Goal: Check status: Check status

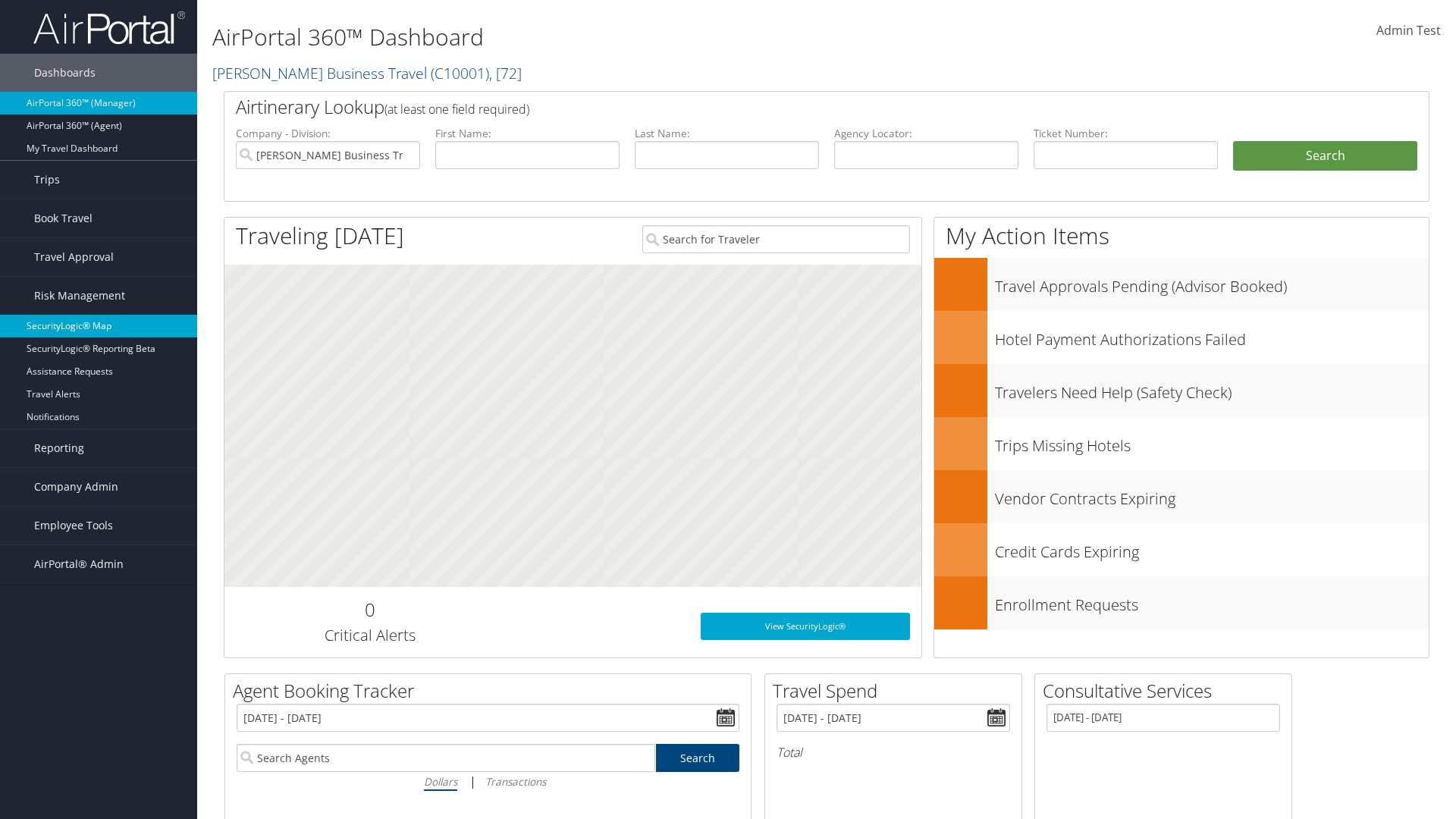
click at [98, 326] on link "SecurityLogic® Map" at bounding box center [98, 326] width 198 height 22
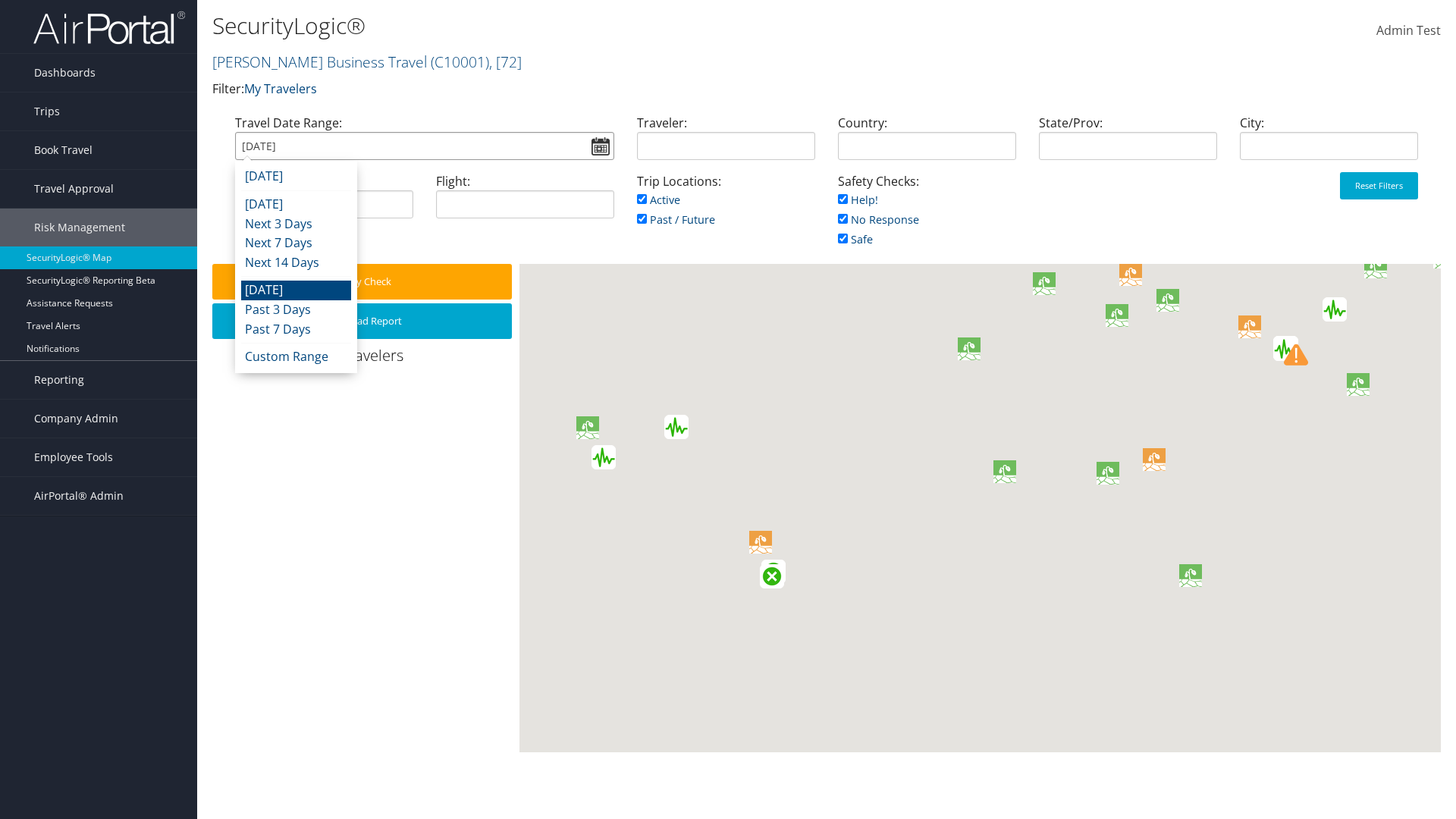
click at [424, 146] on input "[DATE]" at bounding box center [425, 146] width 380 height 28
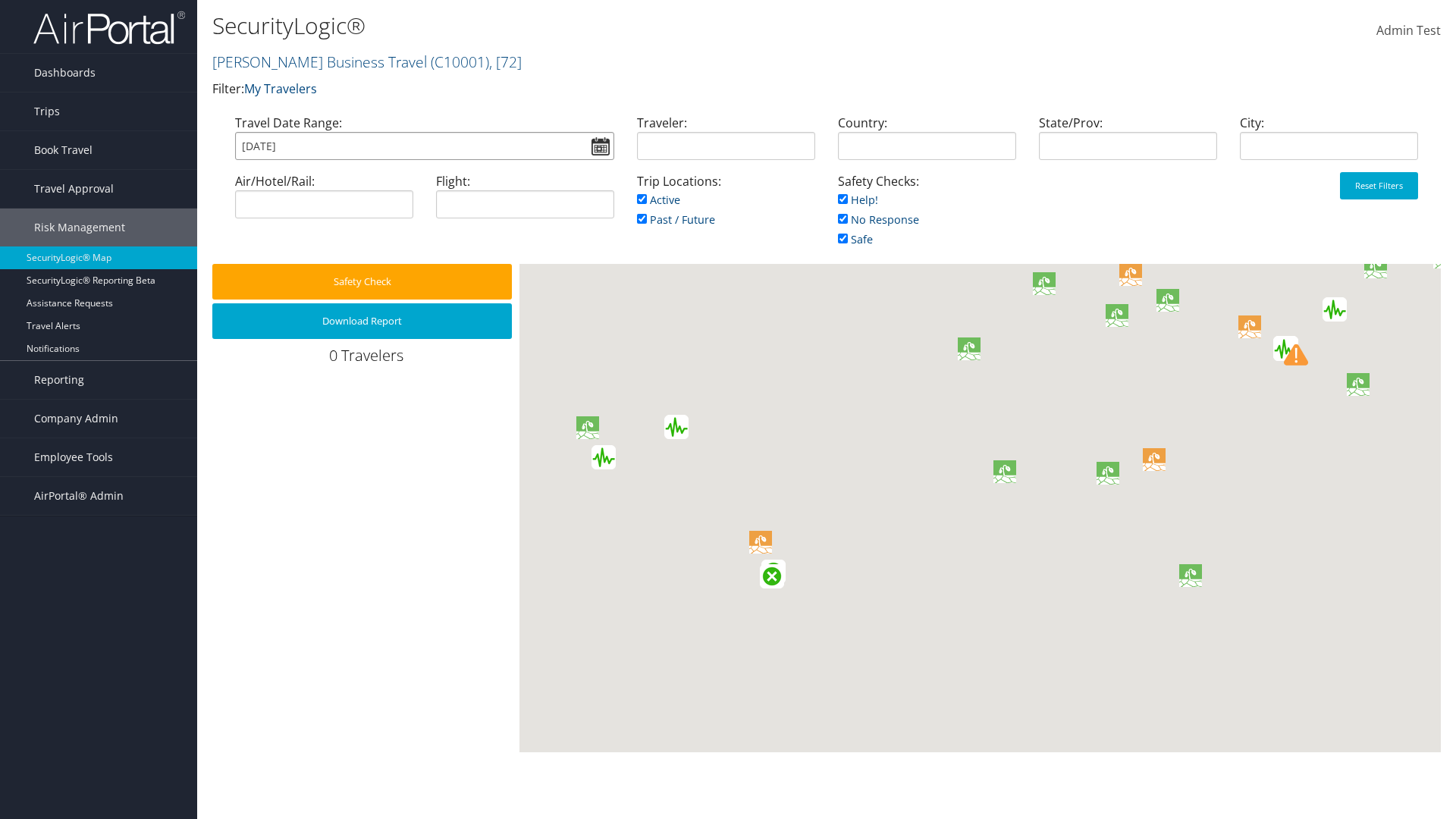
click at [424, 146] on input "[DATE]" at bounding box center [425, 146] width 380 height 28
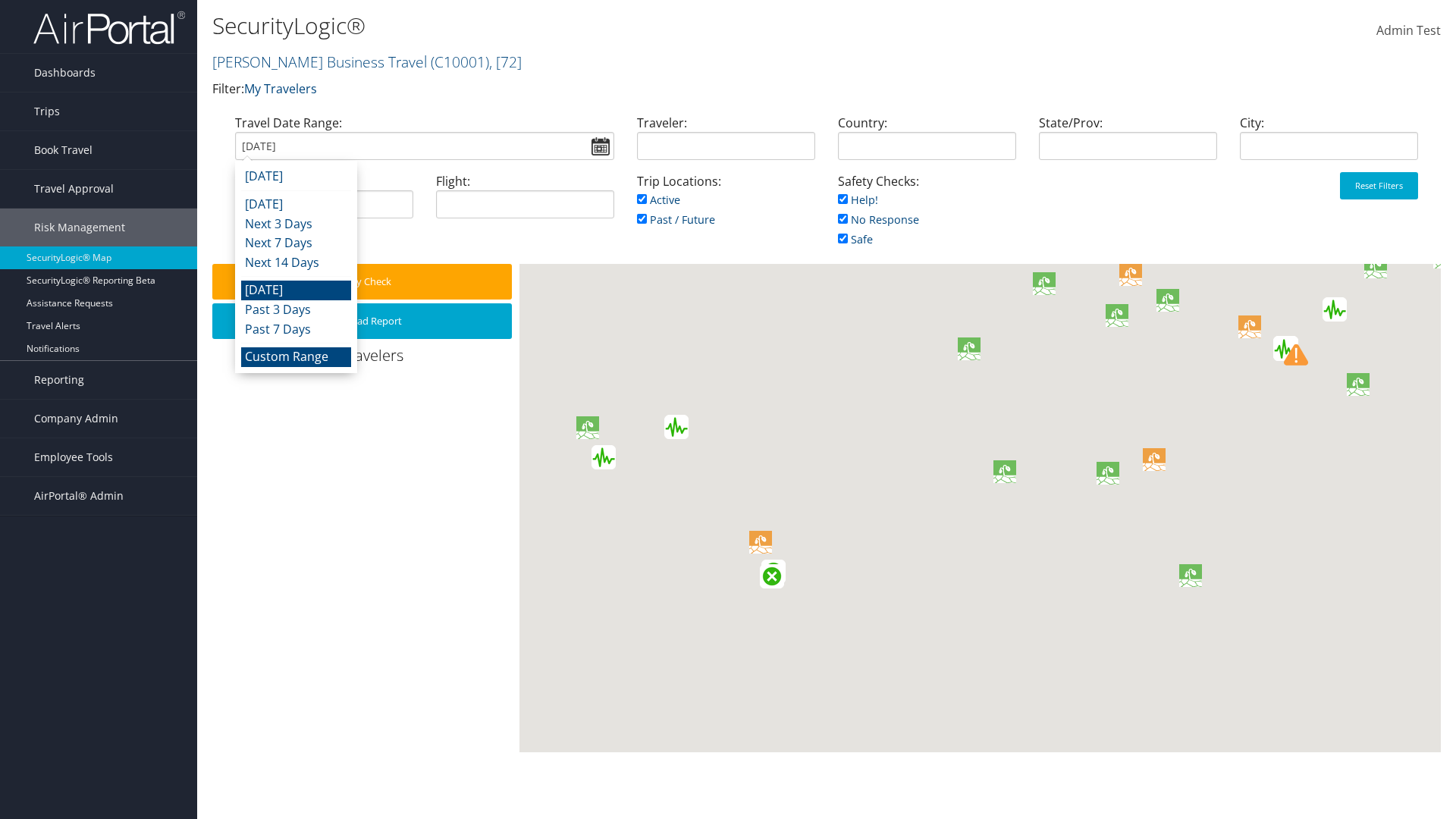
click at [296, 356] on li "Custom Range" at bounding box center [296, 357] width 110 height 20
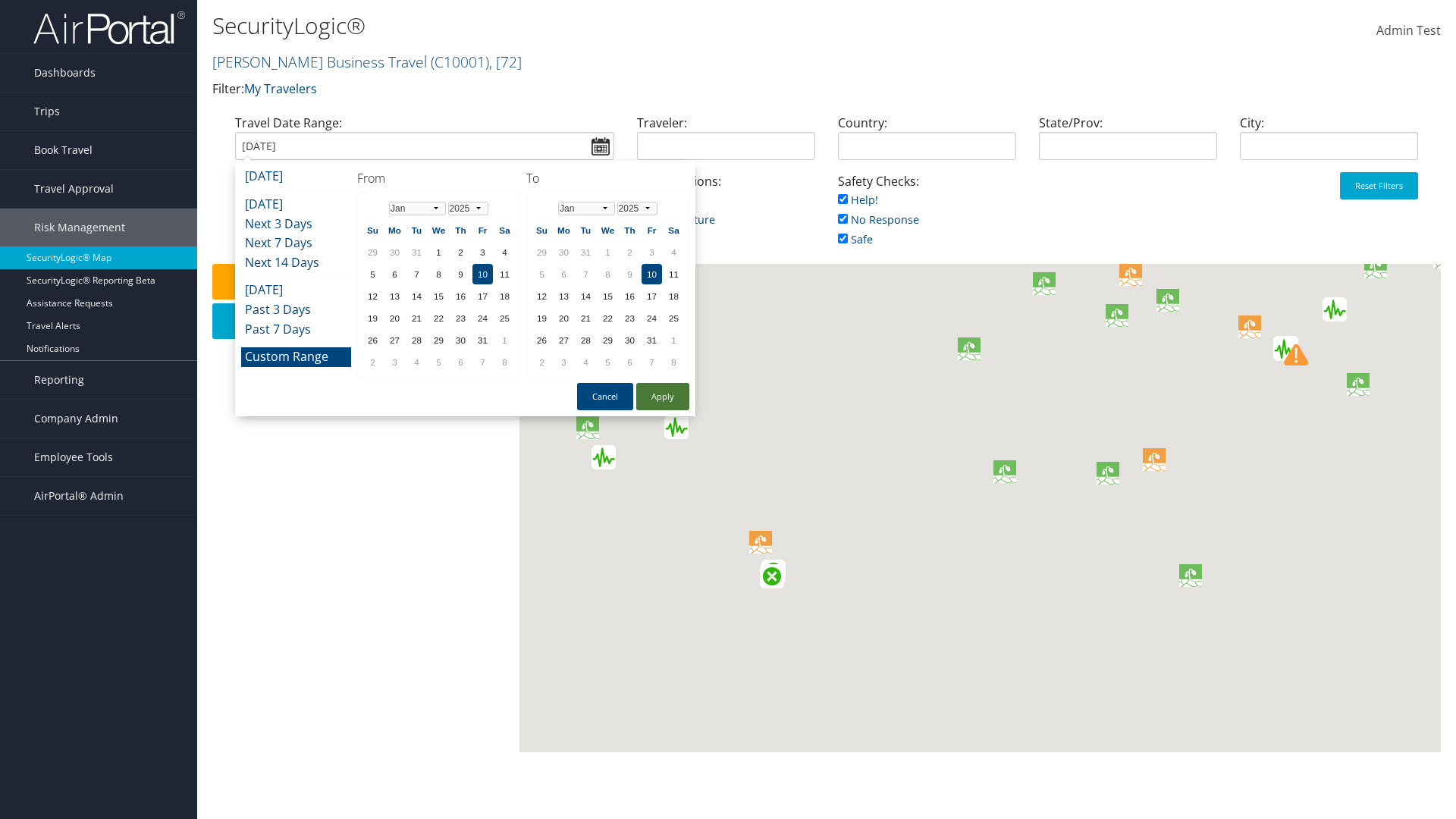
click at [662, 397] on button "Apply" at bounding box center [663, 397] width 53 height 28
type input "01/10/2025"
